Goal: Obtain resource: Download file/media

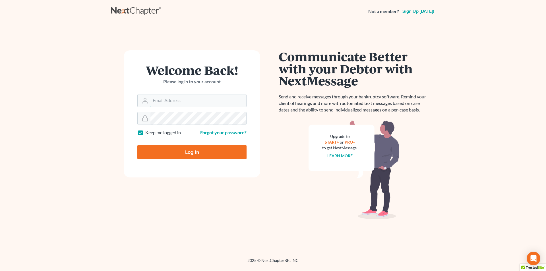
type input "SEAN@HARNAGELAW.COM"
click at [195, 151] on input "Log In" at bounding box center [191, 152] width 109 height 14
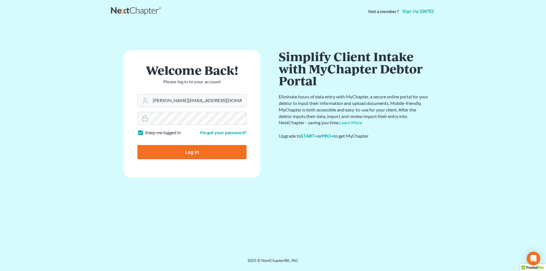
type input "Thinking..."
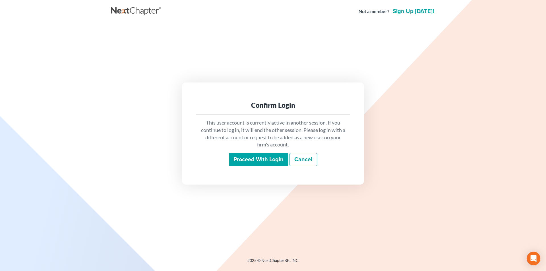
click at [270, 161] on input "Proceed with login" at bounding box center [258, 159] width 59 height 13
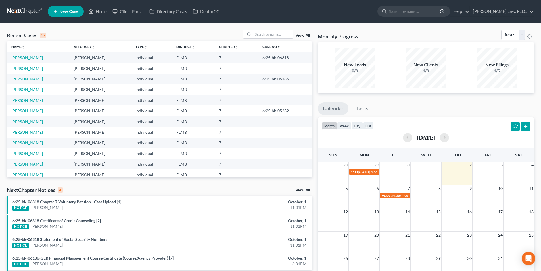
click at [35, 130] on link "[PERSON_NAME]" at bounding box center [27, 132] width 32 height 5
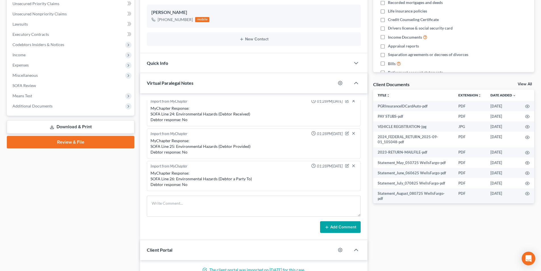
scroll to position [129, 0]
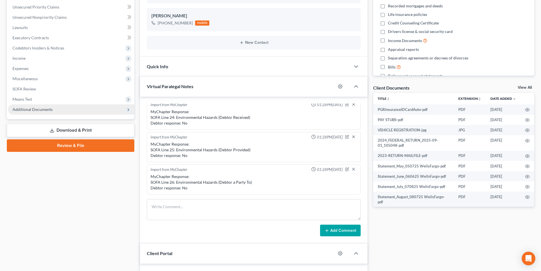
click at [41, 111] on span "Additional Documents" at bounding box center [33, 109] width 40 height 5
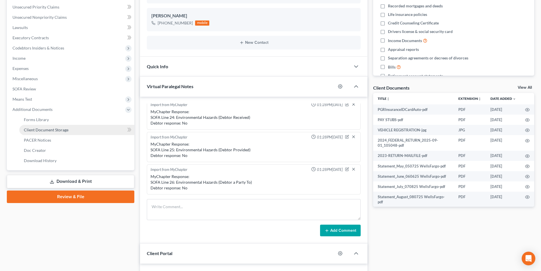
click at [52, 131] on span "Client Document Storage" at bounding box center [46, 129] width 45 height 5
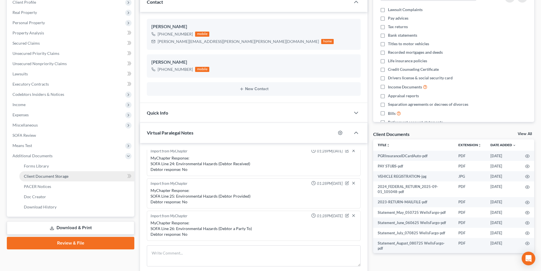
select select "9"
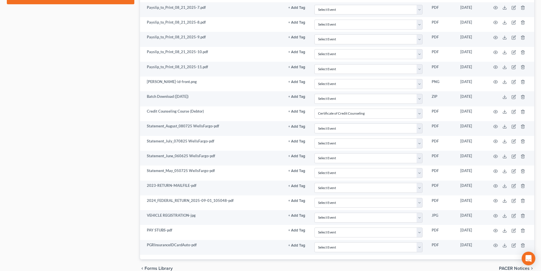
scroll to position [327, 0]
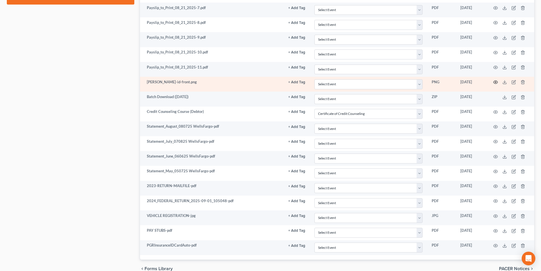
click at [496, 81] on icon "button" at bounding box center [496, 82] width 4 height 3
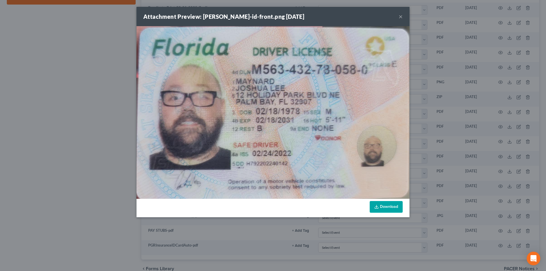
click at [402, 16] on button "×" at bounding box center [400, 16] width 4 height 7
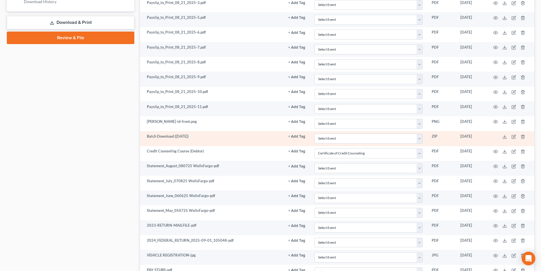
scroll to position [355, 0]
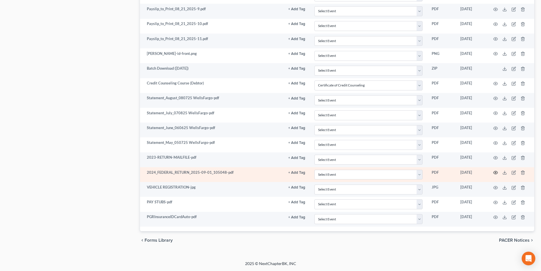
click at [496, 173] on circle "button" at bounding box center [495, 172] width 1 height 1
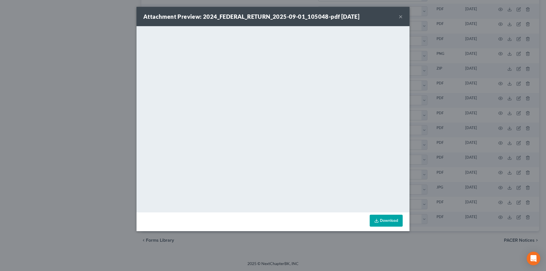
click at [398, 16] on div "Attachment Preview: 2024_FEDERAL_RETURN_2025-09-01_105048-pdf [DATE] ×" at bounding box center [272, 16] width 273 height 19
click at [399, 17] on button "×" at bounding box center [400, 16] width 4 height 7
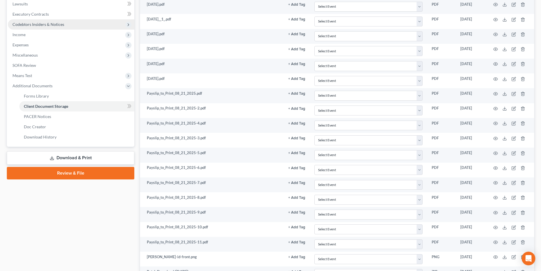
scroll to position [170, 0]
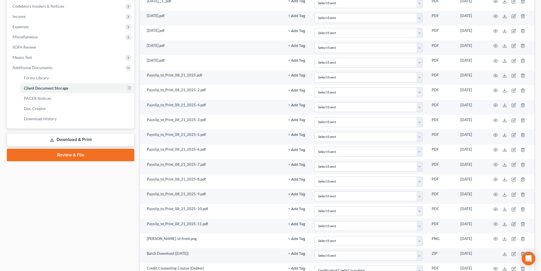
click at [67, 137] on link "Download & Print" at bounding box center [71, 139] width 128 height 13
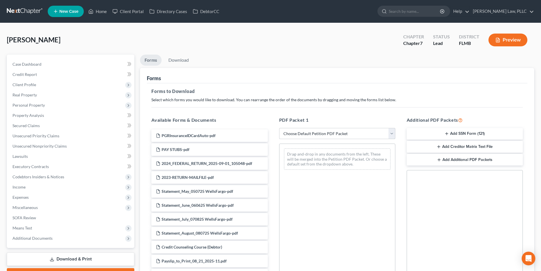
click at [296, 136] on select "Choose Default Petition PDF Packet Complete Bankruptcy Petition (all forms and …" at bounding box center [337, 133] width 116 height 11
select select "0"
click at [279, 128] on select "Choose Default Petition PDF Packet Complete Bankruptcy Petition (all forms and …" at bounding box center [337, 133] width 116 height 11
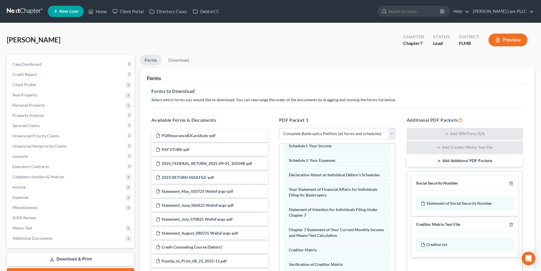
scroll to position [81, 0]
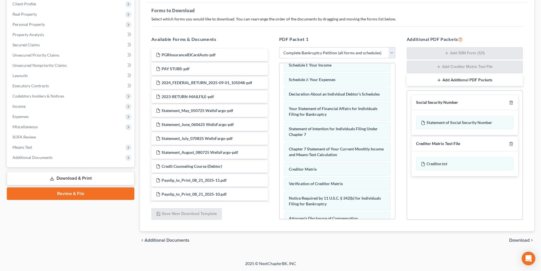
click at [526, 242] on span "Download" at bounding box center [520, 240] width 20 height 5
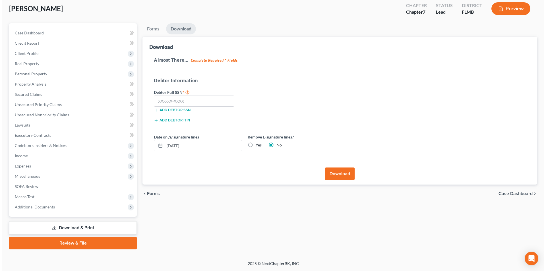
scroll to position [31, 0]
click at [188, 104] on input "text" at bounding box center [191, 100] width 80 height 11
type input "592-46-7137"
click at [340, 172] on button "Download" at bounding box center [338, 173] width 30 height 13
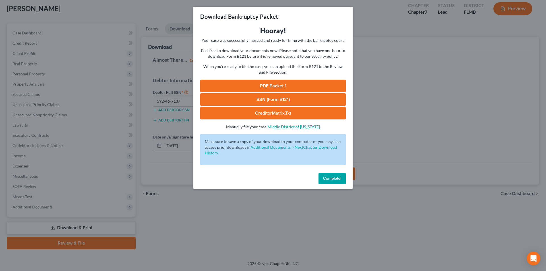
click at [270, 90] on link "PDF Packet 1" at bounding box center [272, 86] width 145 height 13
click at [267, 101] on link "SSN (Form B121)" at bounding box center [272, 99] width 145 height 13
